Goal: Use online tool/utility: Utilize a website feature to perform a specific function

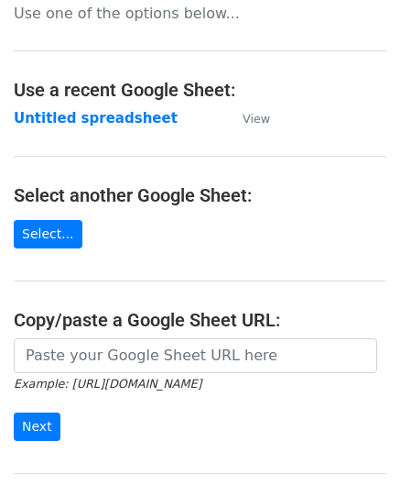
scroll to position [183, 0]
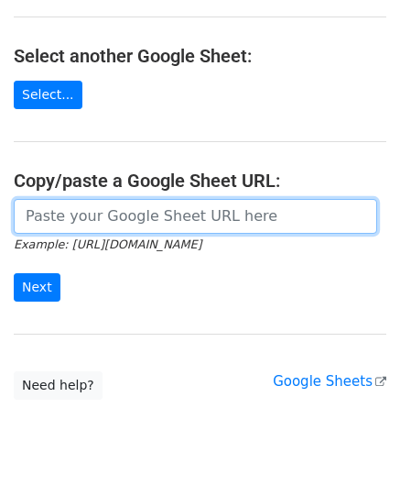
click at [88, 215] on input "url" at bounding box center [196, 216] width 364 height 35
paste input "[URL][DOMAIN_NAME]"
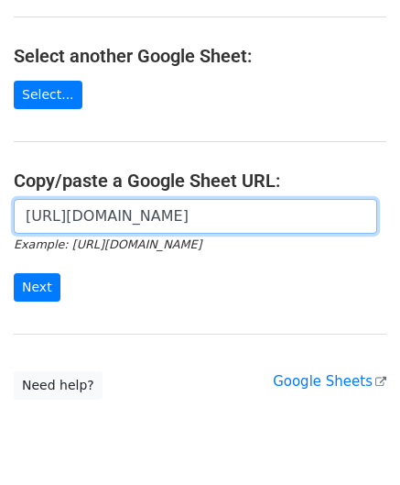
scroll to position [0, 423]
type input "[URL][DOMAIN_NAME]"
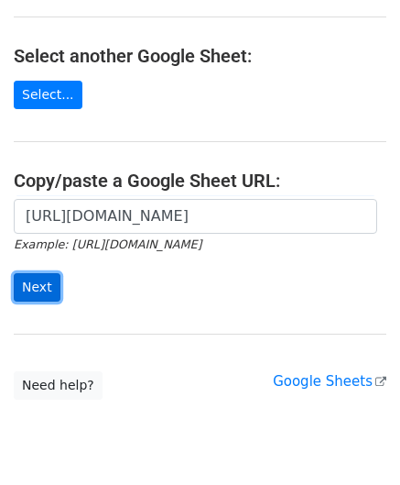
click at [39, 275] on input "Next" at bounding box center [37, 287] width 47 height 28
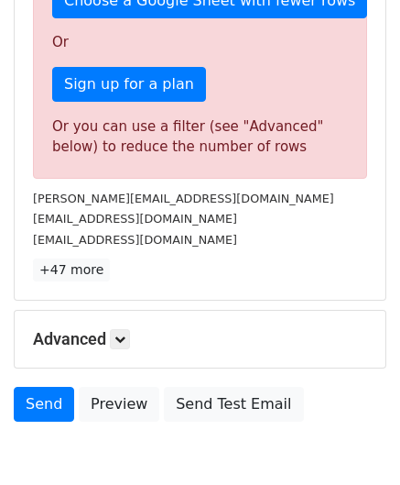
scroll to position [618, 0]
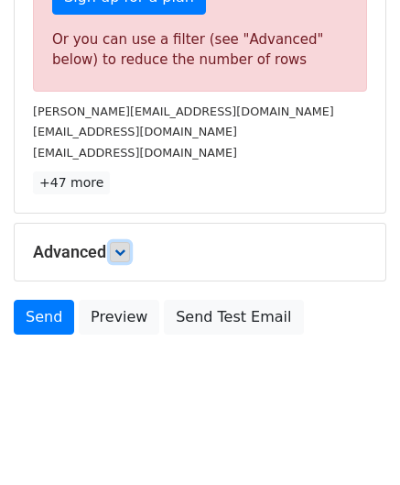
click at [124, 253] on link at bounding box center [120, 252] width 20 height 20
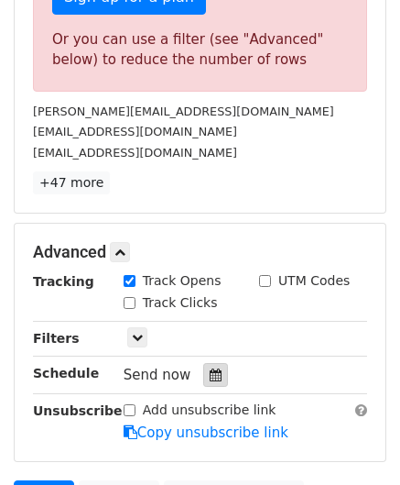
click at [208, 363] on div at bounding box center [215, 375] width 25 height 24
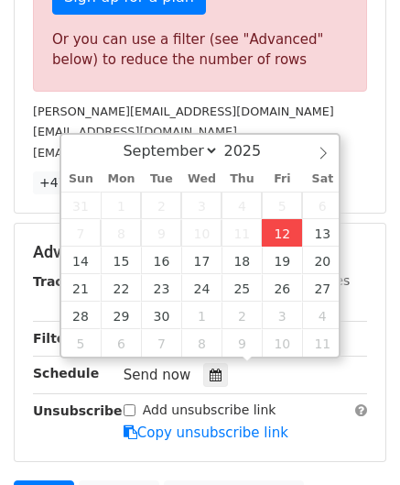
type input "[DATE] 12:00"
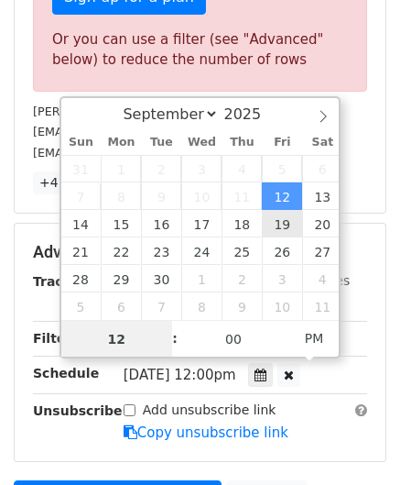
paste input "0"
type input "10"
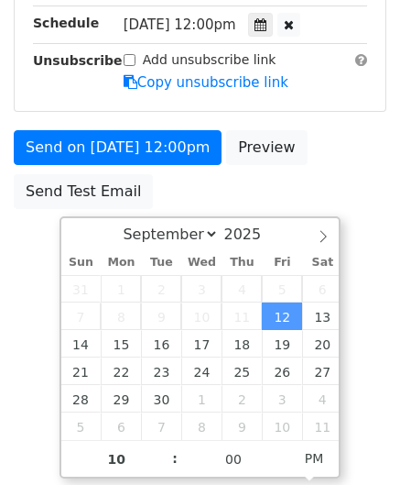
type input "[DATE] 22:00"
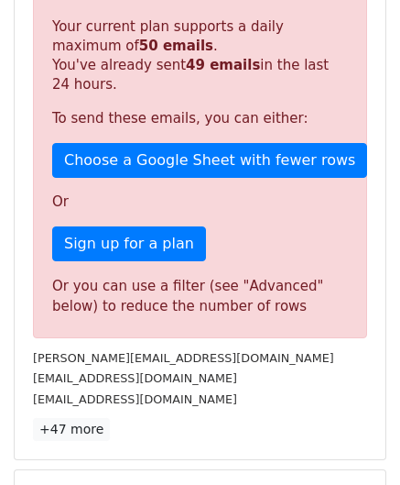
scroll to position [840, 0]
